Goal: Task Accomplishment & Management: Manage account settings

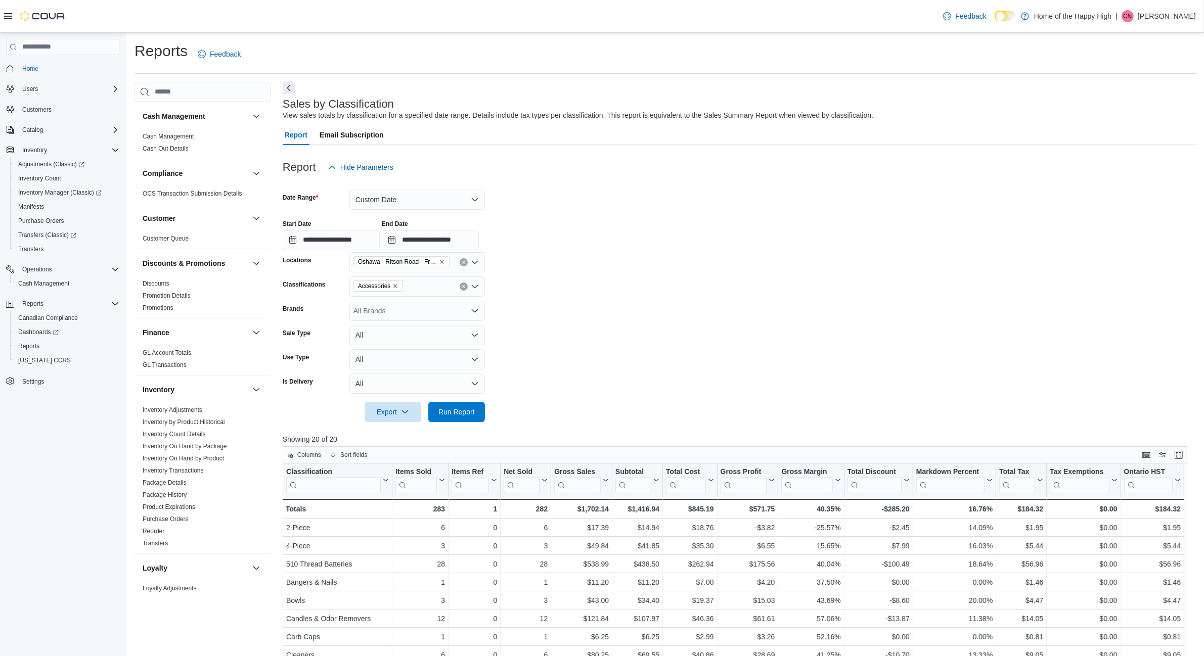
scroll to position [316, 0]
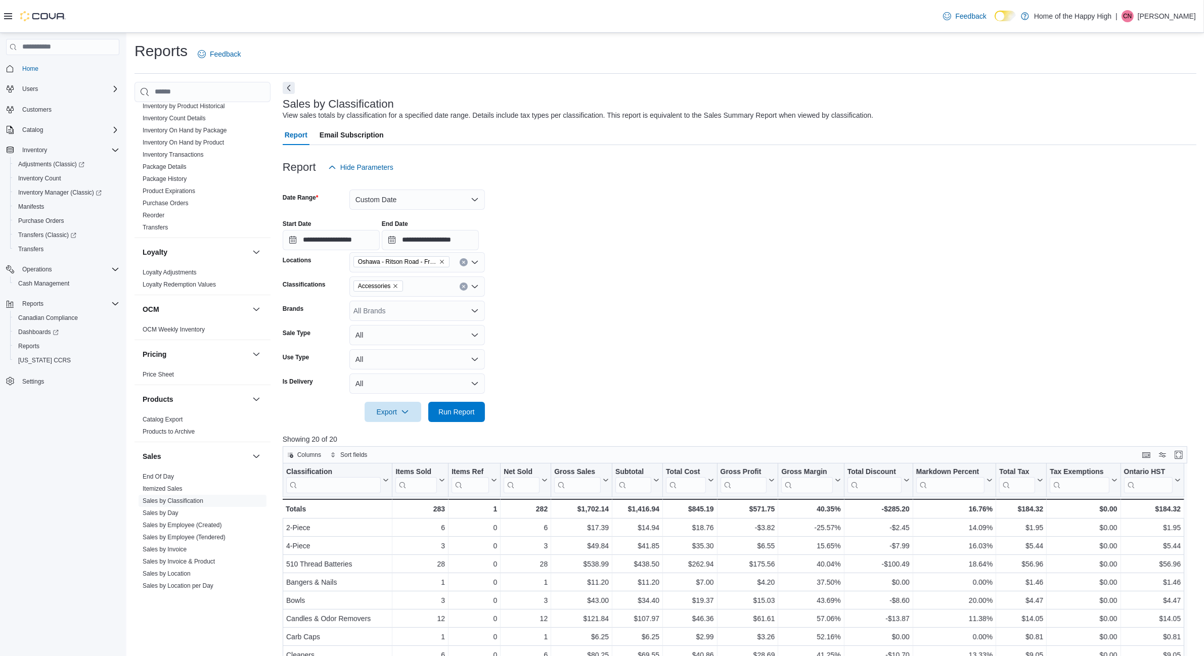
click at [1184, 18] on p "[PERSON_NAME]" at bounding box center [1167, 16] width 58 height 12
click at [1134, 107] on span "Sign Out" at bounding box center [1130, 104] width 27 height 10
